Goal: Task Accomplishment & Management: Manage account settings

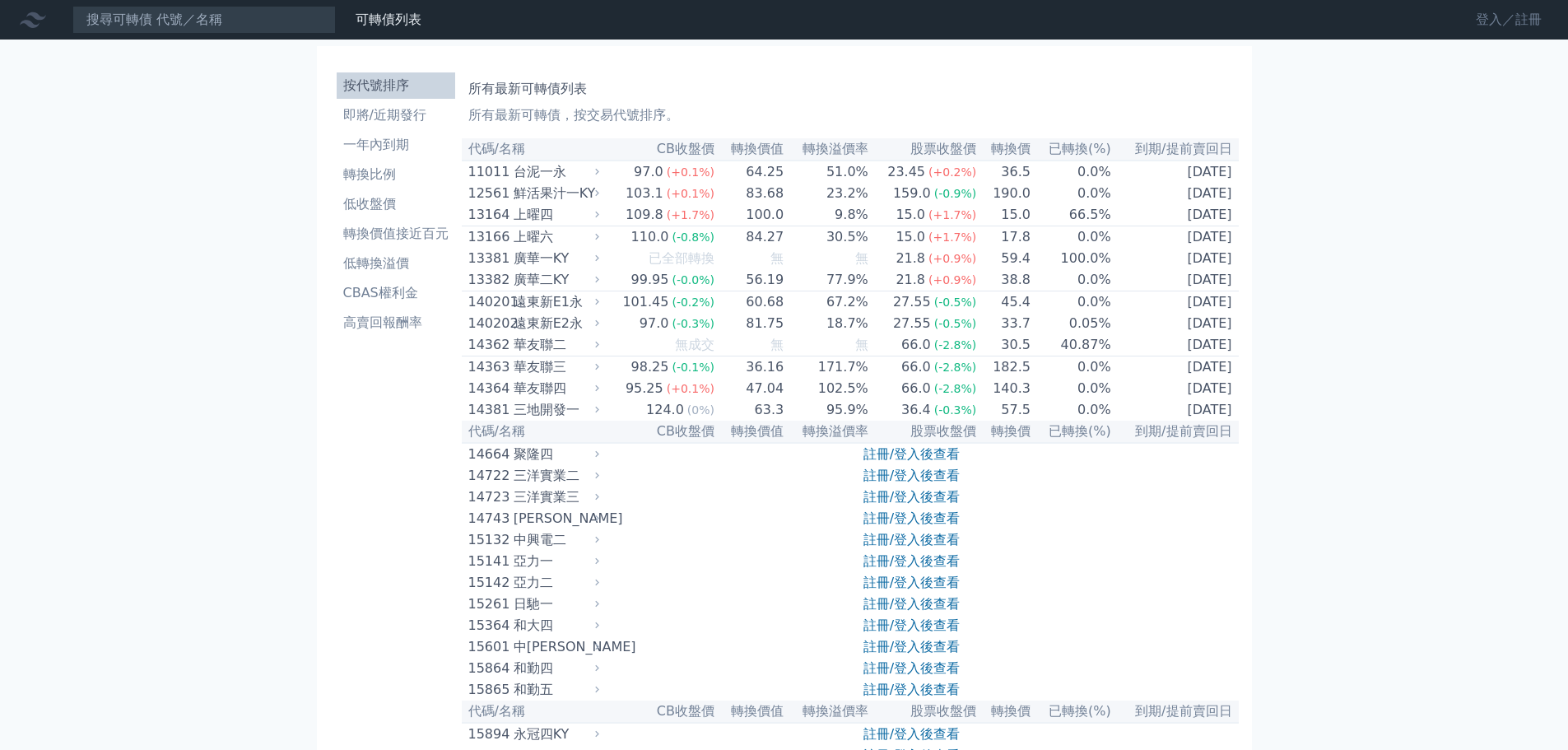
click at [1481, 16] on link "登入／註冊" at bounding box center [1509, 20] width 92 height 27
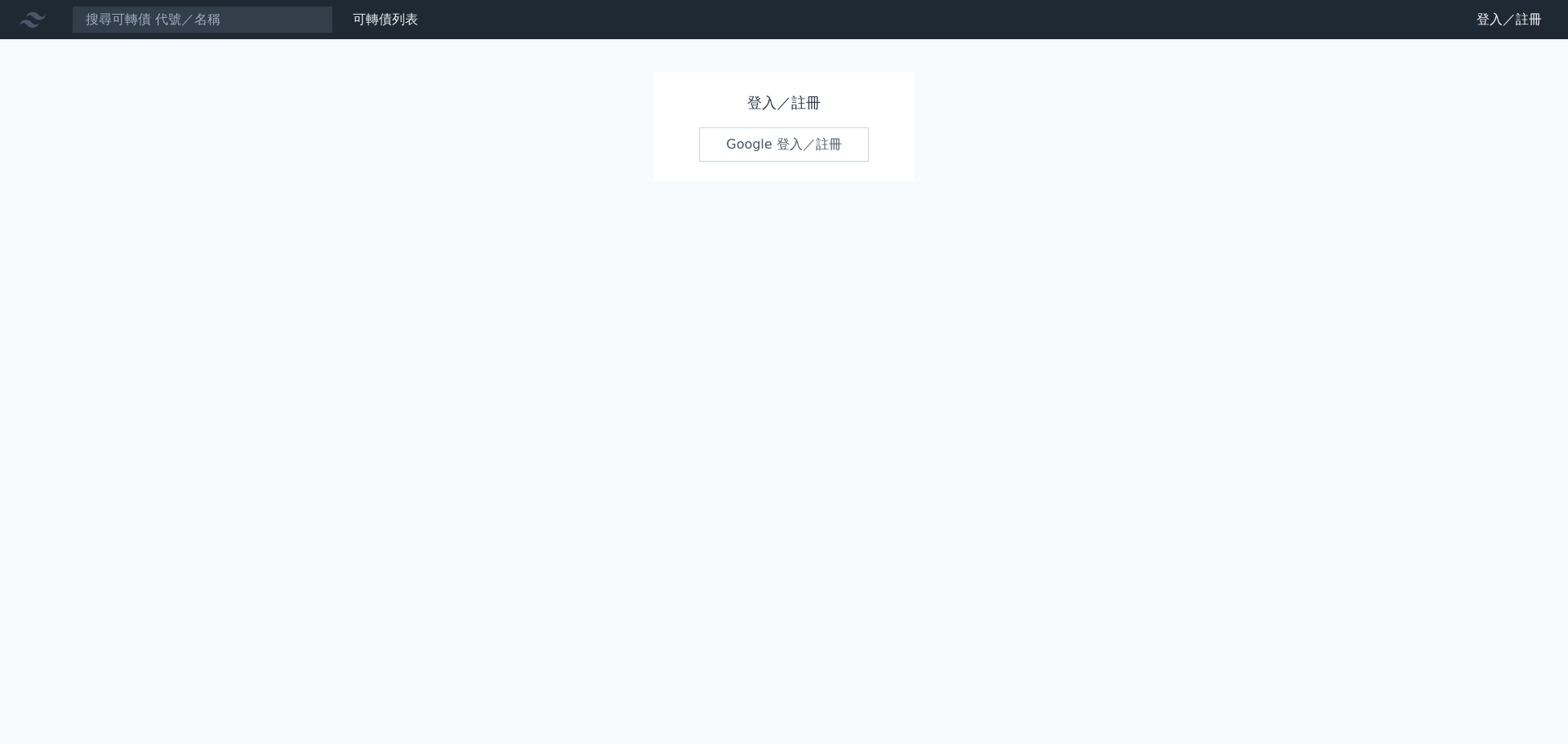
click at [804, 152] on link "Google 登入／註冊" at bounding box center [784, 144] width 170 height 34
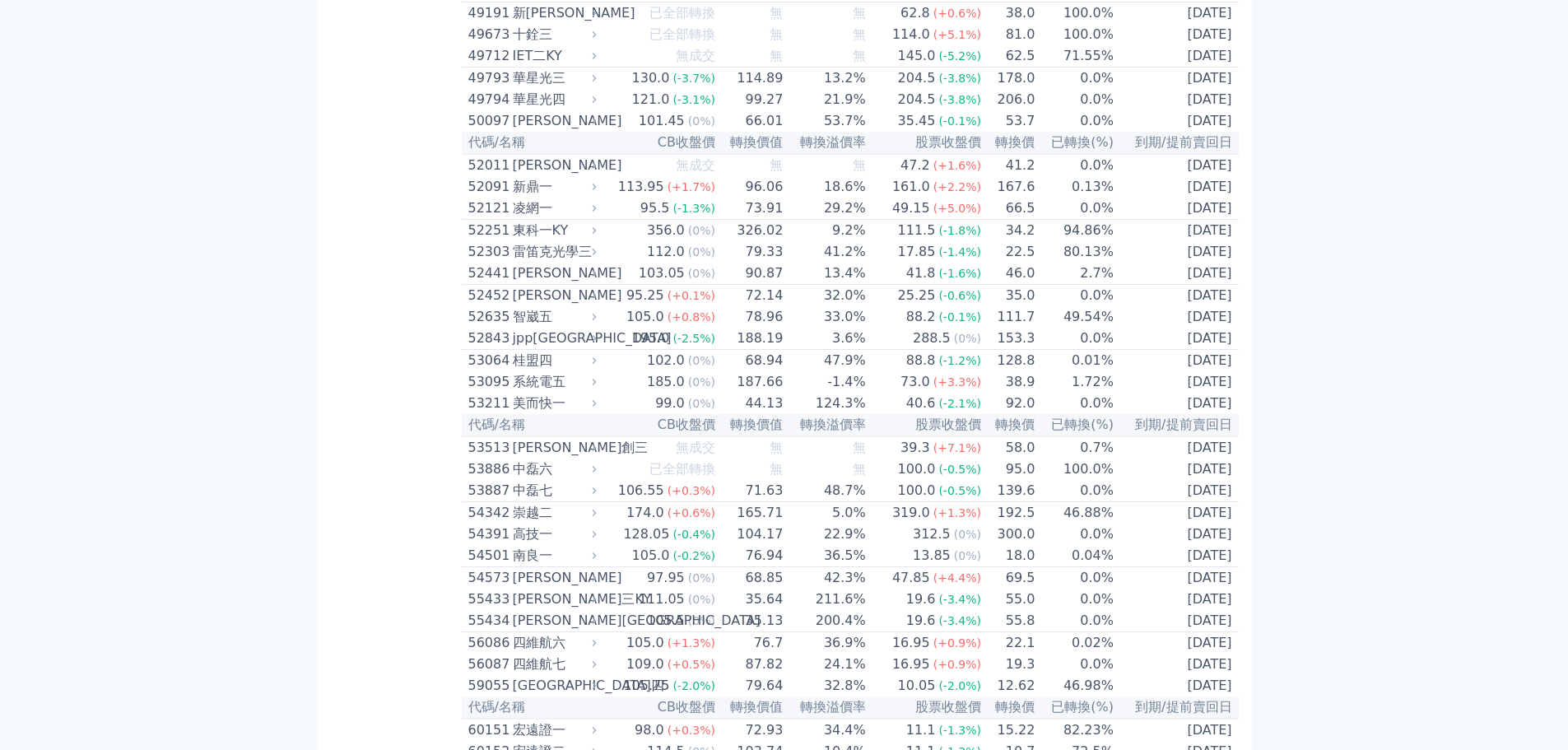
scroll to position [5075, 0]
